Goal: Transaction & Acquisition: Purchase product/service

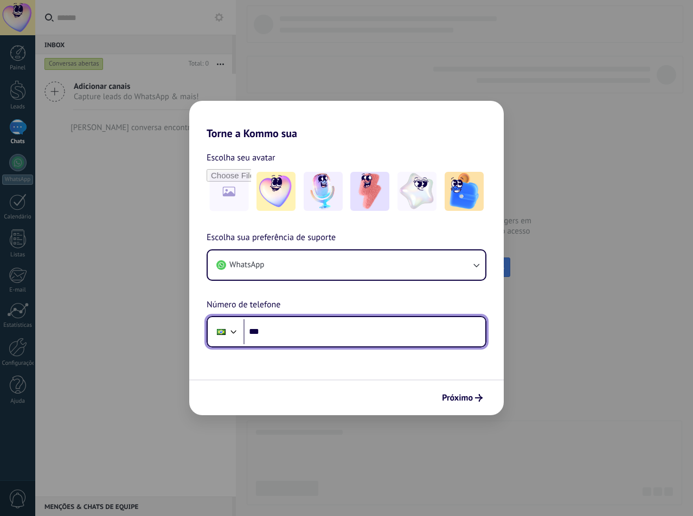
click at [392, 325] on input "***" at bounding box center [364, 331] width 242 height 25
type input "**********"
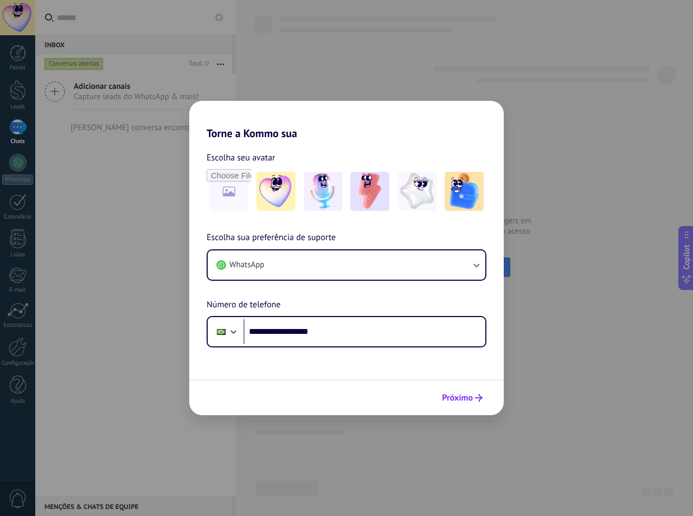
click at [479, 398] on use "submit" at bounding box center [479, 398] width 8 height 8
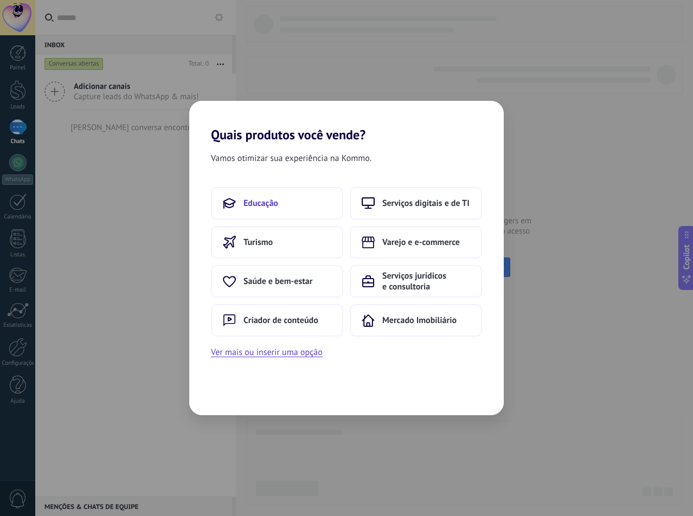
click at [275, 209] on button "Educação" at bounding box center [277, 203] width 132 height 33
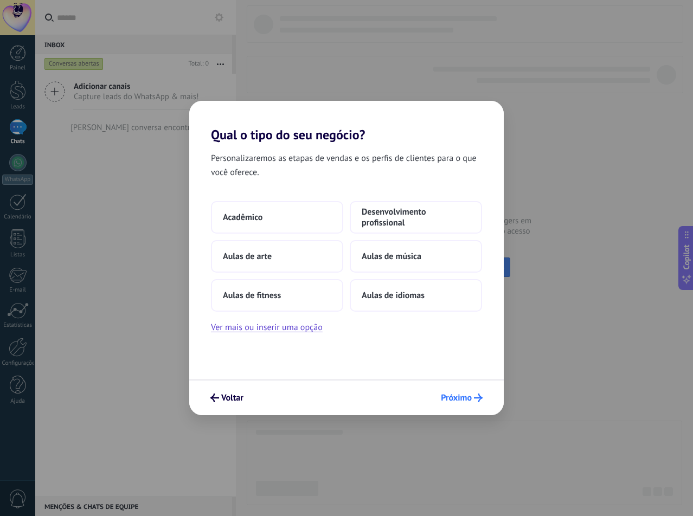
click at [452, 394] on span "Próximo" at bounding box center [456, 398] width 31 height 8
click at [459, 399] on span "Próximo" at bounding box center [456, 398] width 31 height 8
click at [488, 398] on div "Voltar Próximo" at bounding box center [346, 397] width 314 height 36
click at [473, 399] on span "Próximo" at bounding box center [462, 398] width 42 height 9
click at [471, 401] on span "Próximo" at bounding box center [456, 398] width 31 height 8
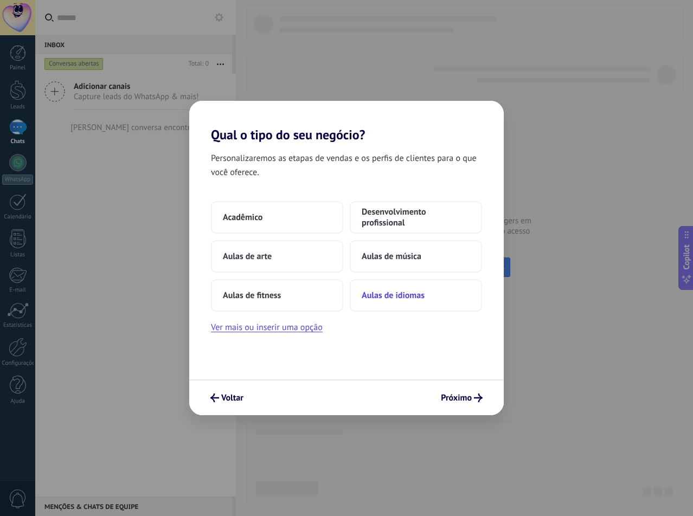
click at [397, 294] on span "Aulas de idiomas" at bounding box center [393, 295] width 63 height 11
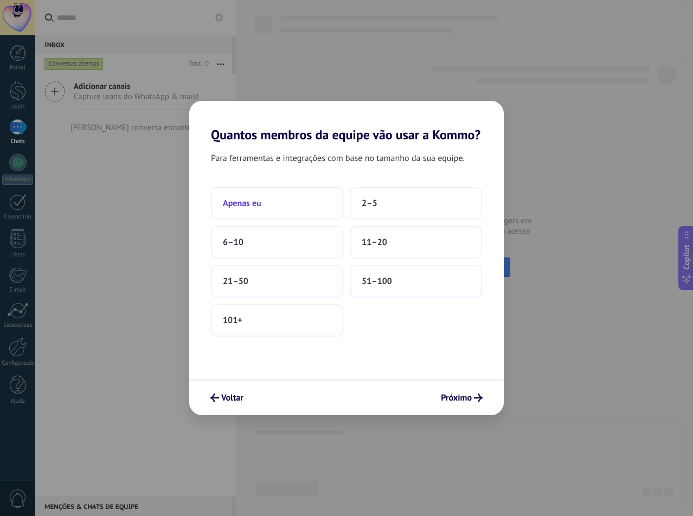
click at [273, 214] on button "Apenas eu" at bounding box center [277, 203] width 132 height 33
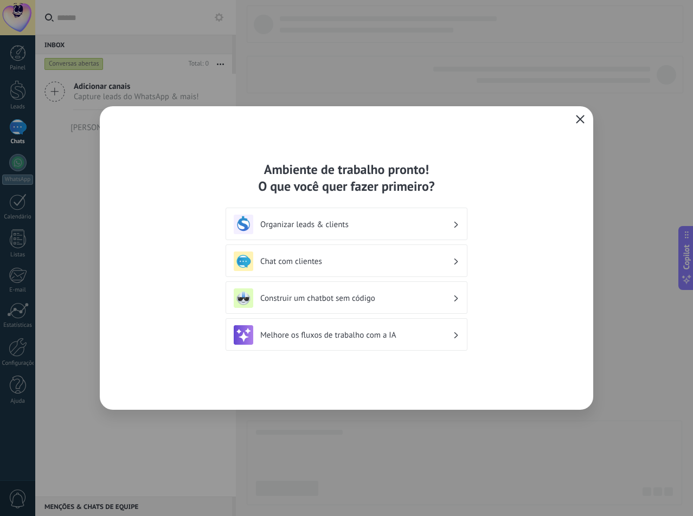
click at [574, 120] on button "button" at bounding box center [580, 119] width 14 height 15
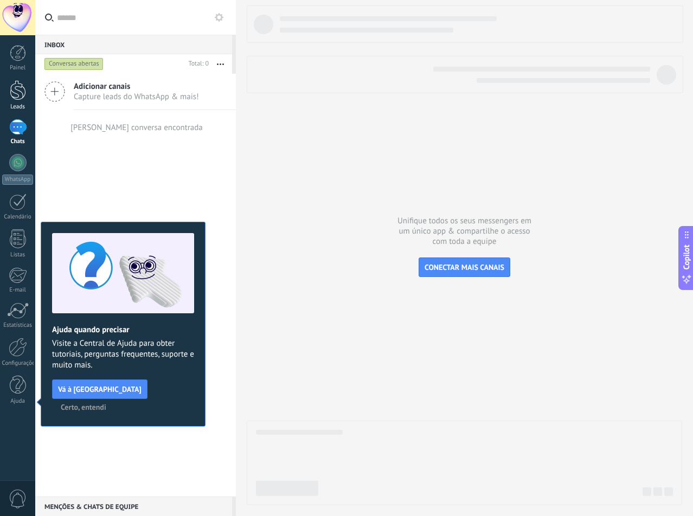
click at [24, 88] on div at bounding box center [18, 90] width 16 height 20
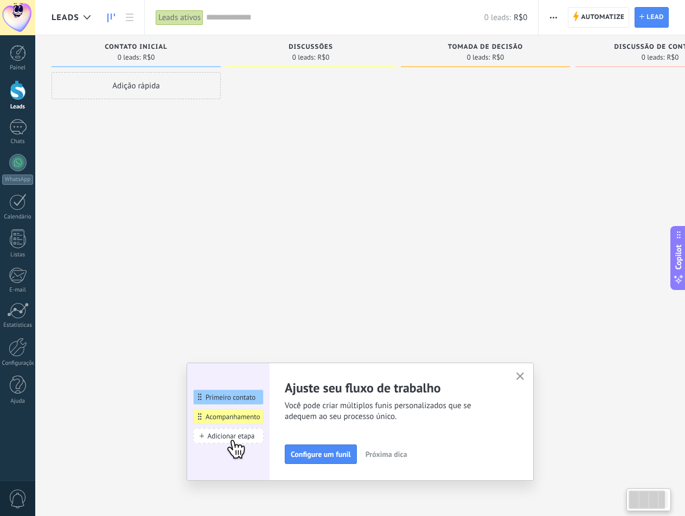
click at [23, 28] on div at bounding box center [17, 17] width 35 height 35
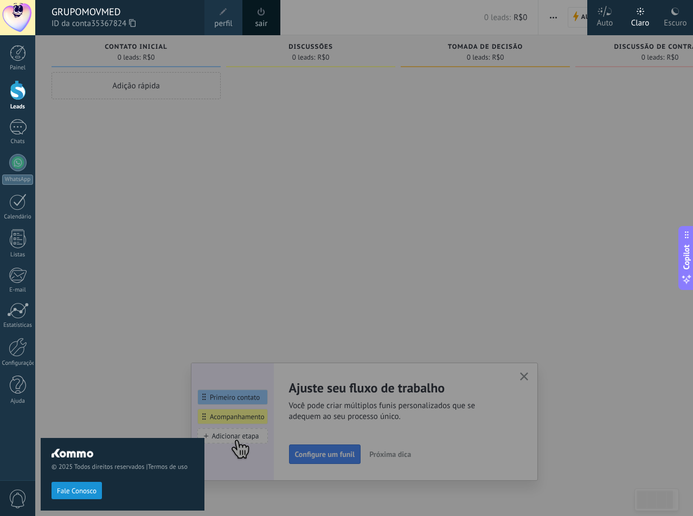
click at [133, 23] on use at bounding box center [132, 23] width 7 height 8
click at [301, 296] on div at bounding box center [381, 258] width 693 height 516
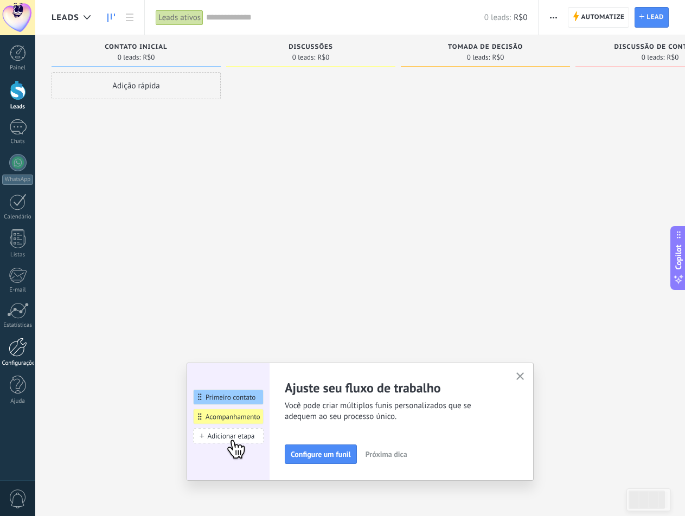
click at [19, 351] on div at bounding box center [18, 347] width 18 height 19
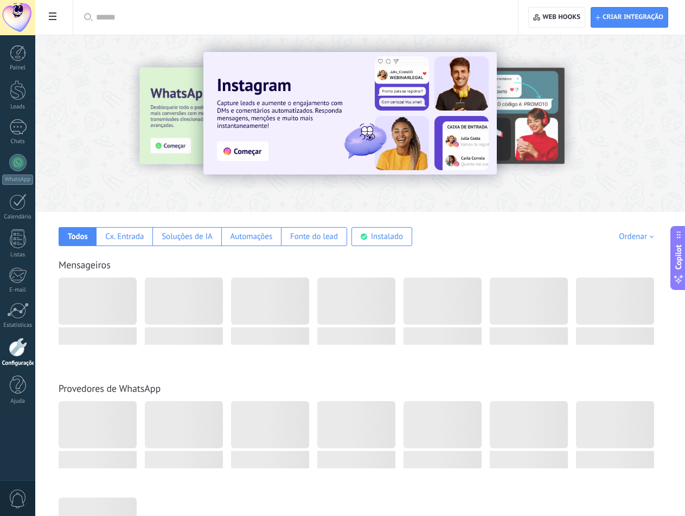
click at [56, 12] on span at bounding box center [52, 17] width 18 height 21
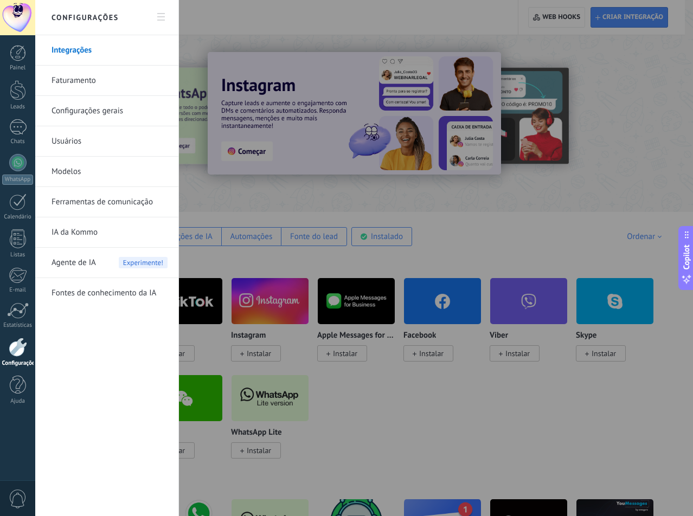
click at [74, 79] on link "Faturamento" at bounding box center [109, 81] width 116 height 30
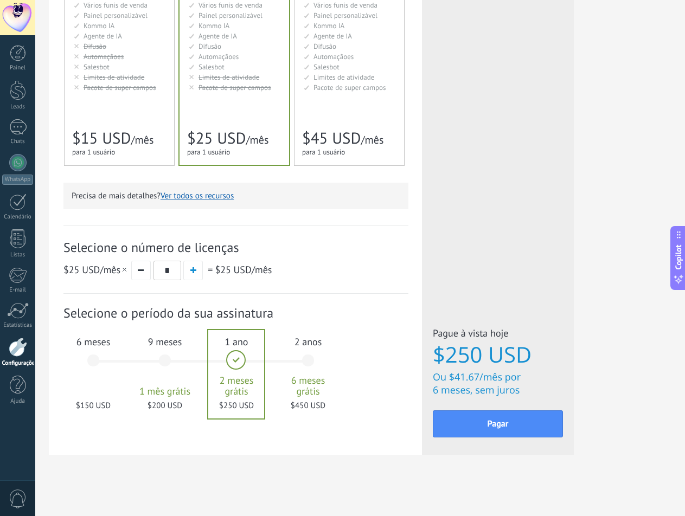
scroll to position [218, 0]
click at [92, 364] on div "6 meses $150 USD" at bounding box center [93, 364] width 59 height 76
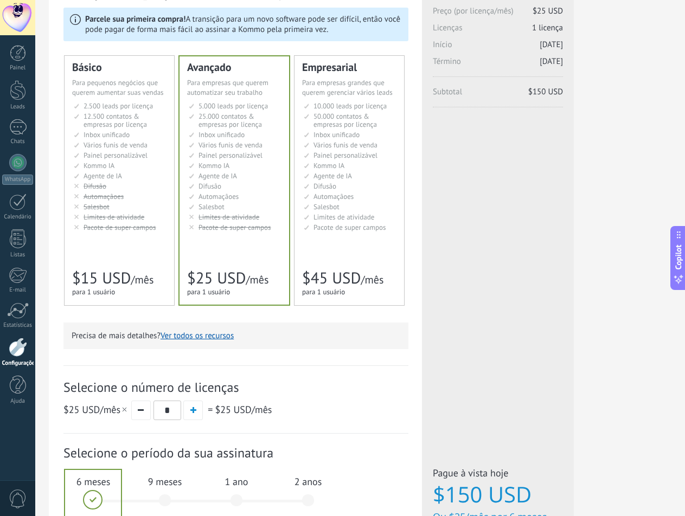
scroll to position [0, 0]
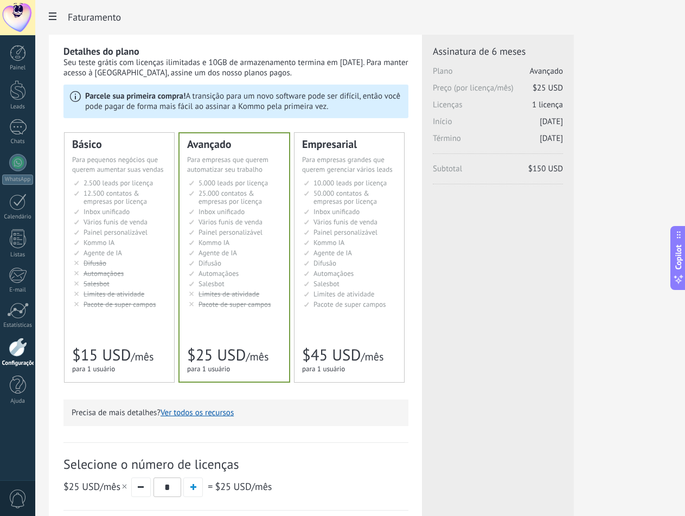
click at [244, 208] on span "Inbox unificado" at bounding box center [221, 211] width 46 height 9
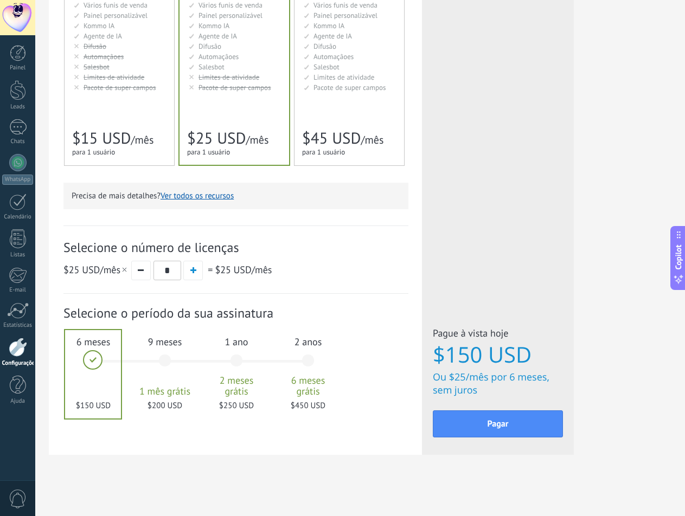
scroll to position [218, 0]
click at [194, 272] on span "button" at bounding box center [193, 269] width 6 height 6
type input "*"
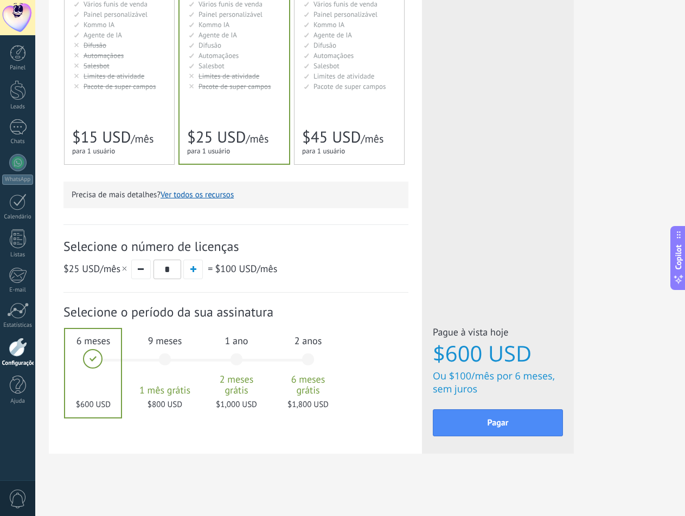
click at [392, 244] on span "Selecione o número de licenças" at bounding box center [235, 246] width 345 height 17
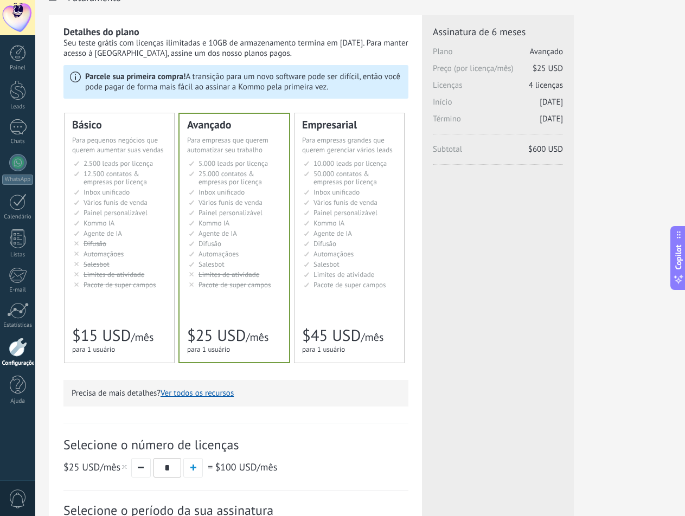
scroll to position [0, 0]
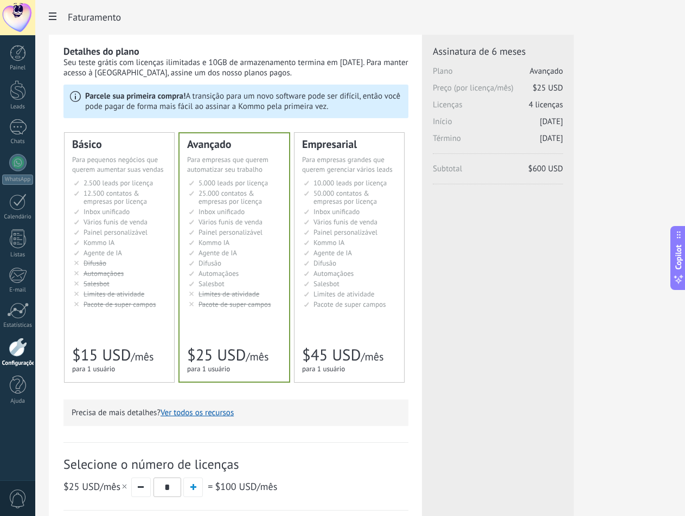
drag, startPoint x: 570, startPoint y: 166, endPoint x: 577, endPoint y: 153, distance: 15.1
drag, startPoint x: 565, startPoint y: 206, endPoint x: 556, endPoint y: 215, distance: 12.3
